Goal: Task Accomplishment & Management: Use online tool/utility

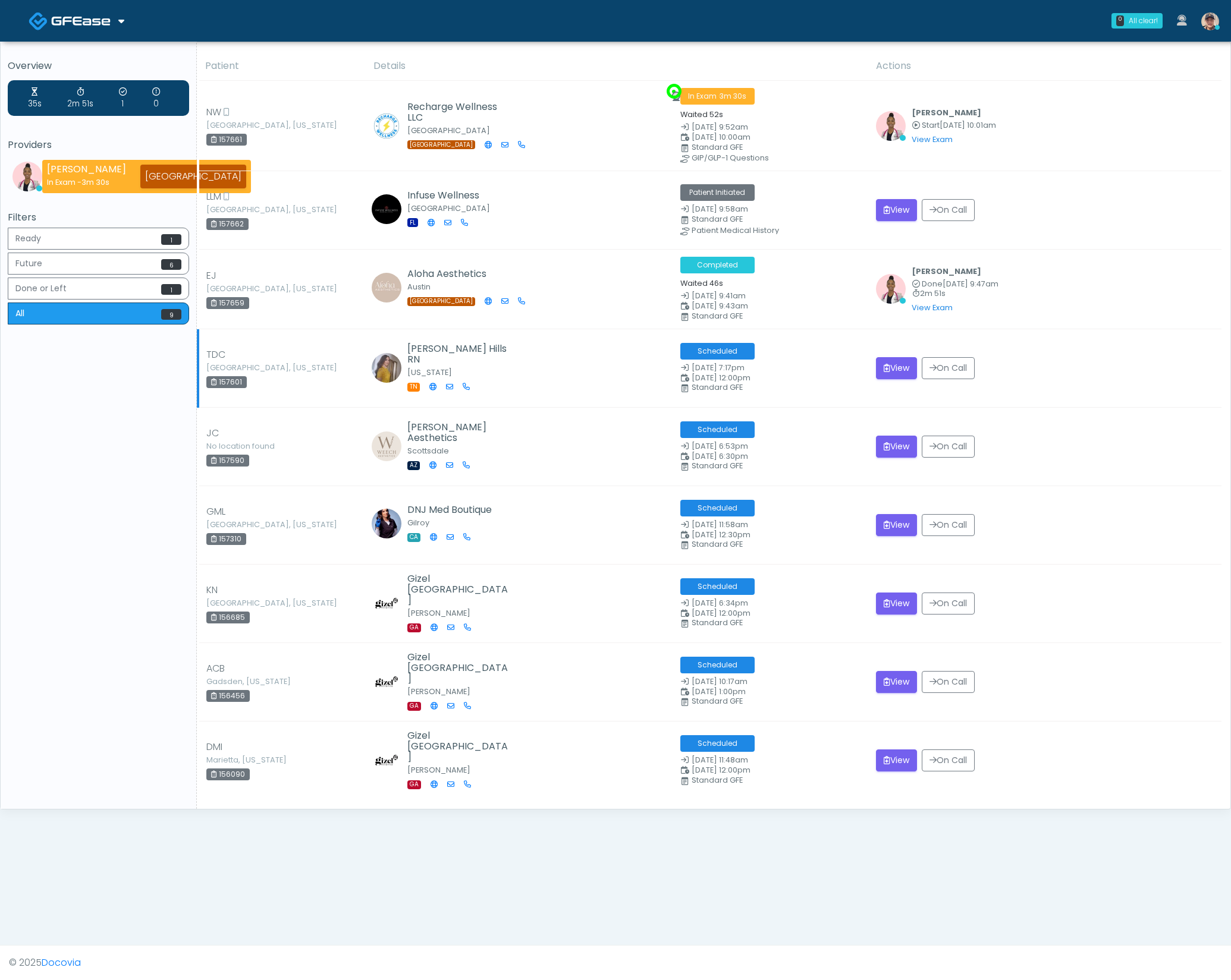
click at [1113, 381] on td "View On Call" at bounding box center [1045, 368] width 353 height 78
click at [1061, 189] on td "View On Call" at bounding box center [1045, 210] width 353 height 78
click at [1208, 18] on img at bounding box center [1209, 21] width 18 height 18
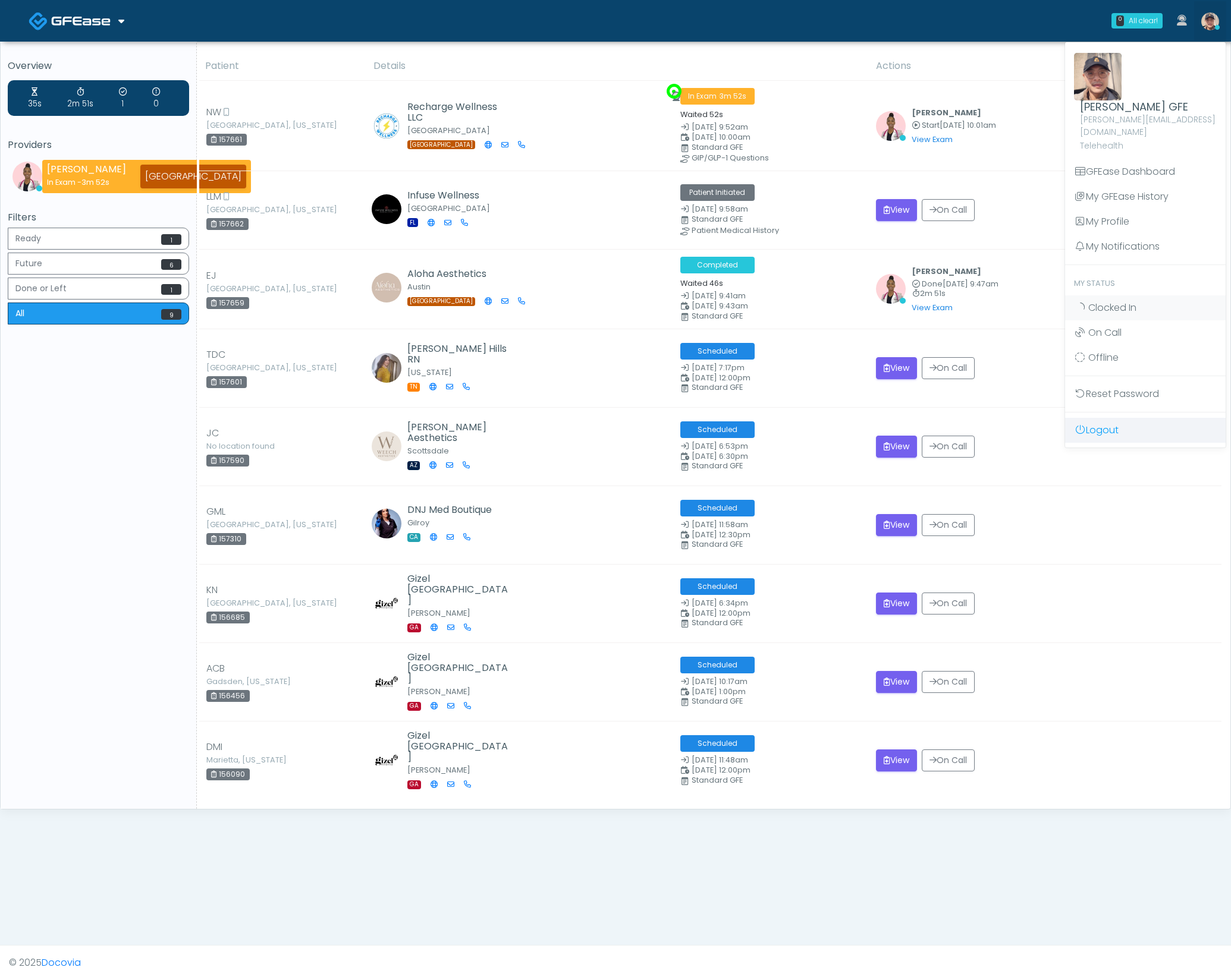
click at [1089, 423] on link "Logout" at bounding box center [1145, 430] width 161 height 25
